Goal: Transaction & Acquisition: Purchase product/service

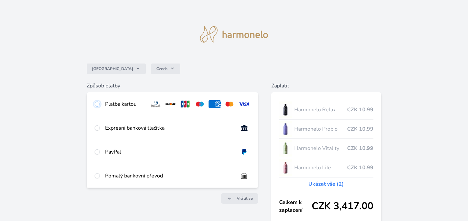
click at [97, 104] on input "radio" at bounding box center [96, 104] width 5 height 5
radio input "true"
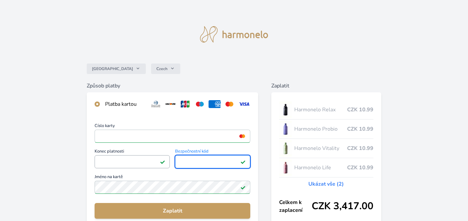
scroll to position [66, 0]
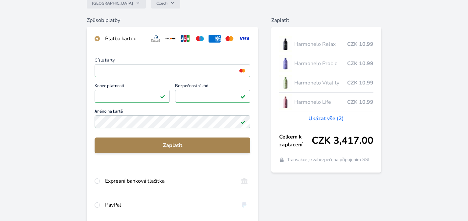
click at [159, 145] on span "Zaplatit" at bounding box center [172, 146] width 145 height 8
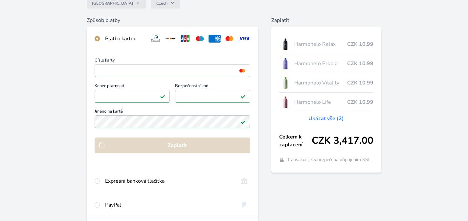
scroll to position [64, 0]
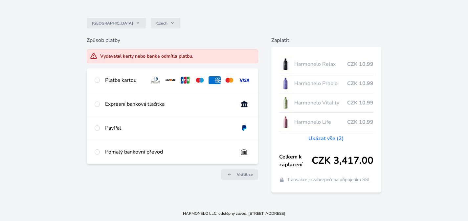
scroll to position [46, 0]
click at [147, 56] on div "Vydavatel karty nebo banka odmítla platbu." at bounding box center [146, 56] width 93 height 7
click at [113, 61] on div "Vydavatel karty nebo banka odmítla platbu." at bounding box center [172, 56] width 171 height 14
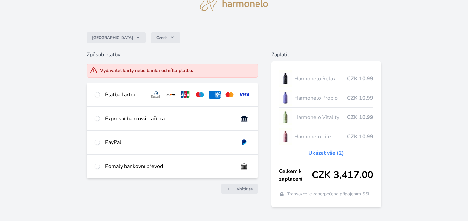
scroll to position [0, 0]
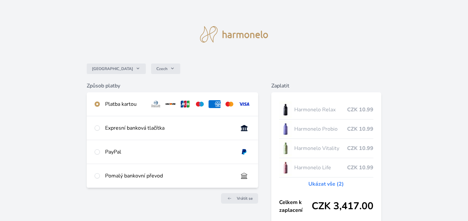
scroll to position [46, 0]
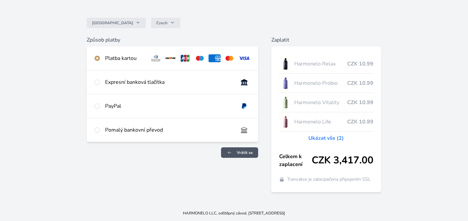
click at [237, 154] on span "Vrátit se" at bounding box center [245, 152] width 16 height 5
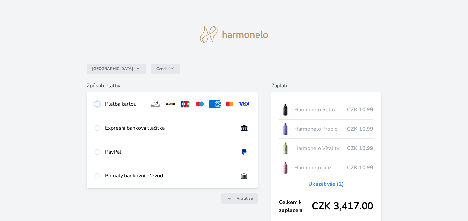
click at [96, 105] on input "radio" at bounding box center [96, 104] width 5 height 5
radio input "true"
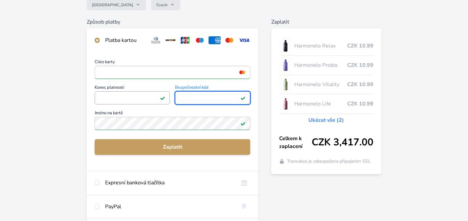
scroll to position [66, 0]
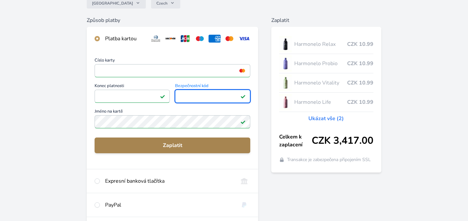
click at [170, 146] on span "Zaplatit" at bounding box center [172, 146] width 145 height 8
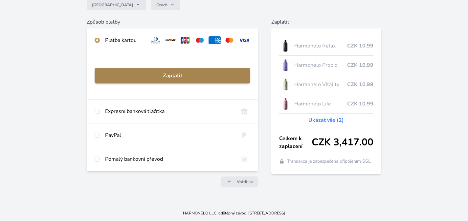
scroll to position [64, 0]
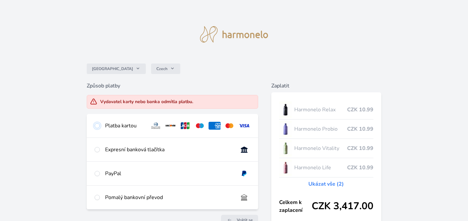
click at [97, 126] on input "radio" at bounding box center [96, 125] width 5 height 5
radio input "true"
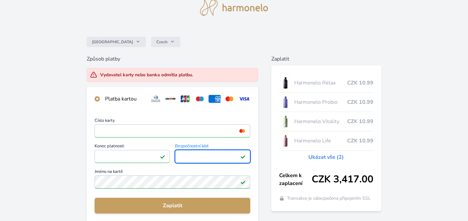
scroll to position [66, 0]
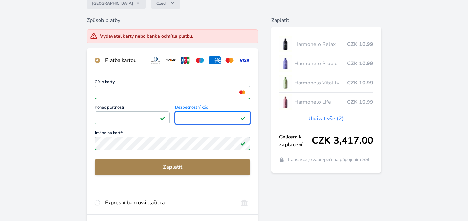
click at [168, 168] on span "Zaplatit" at bounding box center [172, 167] width 145 height 8
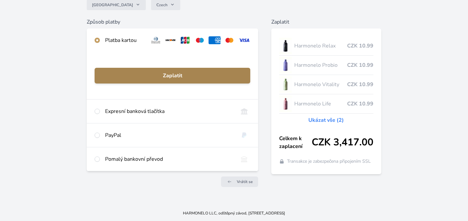
scroll to position [64, 0]
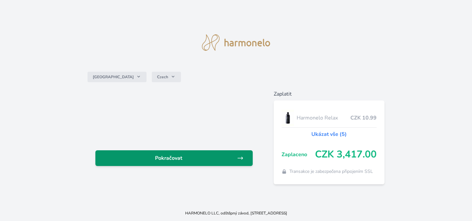
click at [175, 158] on span "Pokračovat" at bounding box center [169, 159] width 136 height 8
